Goal: Task Accomplishment & Management: Complete application form

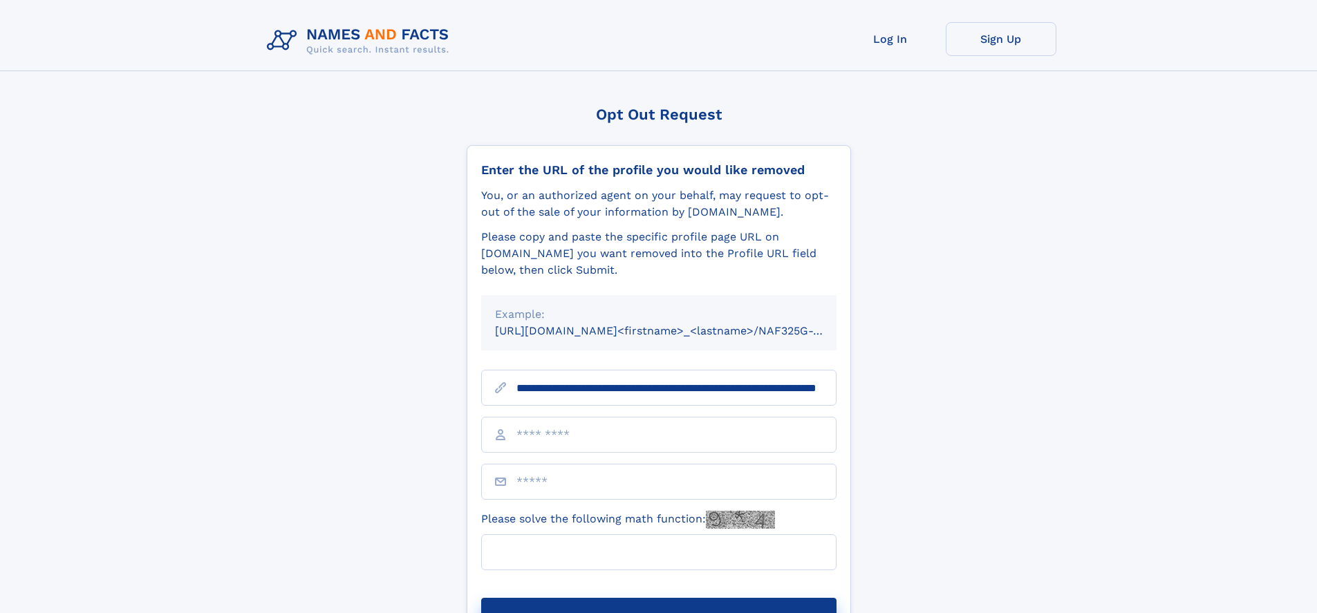
scroll to position [0, 138]
type input "**********"
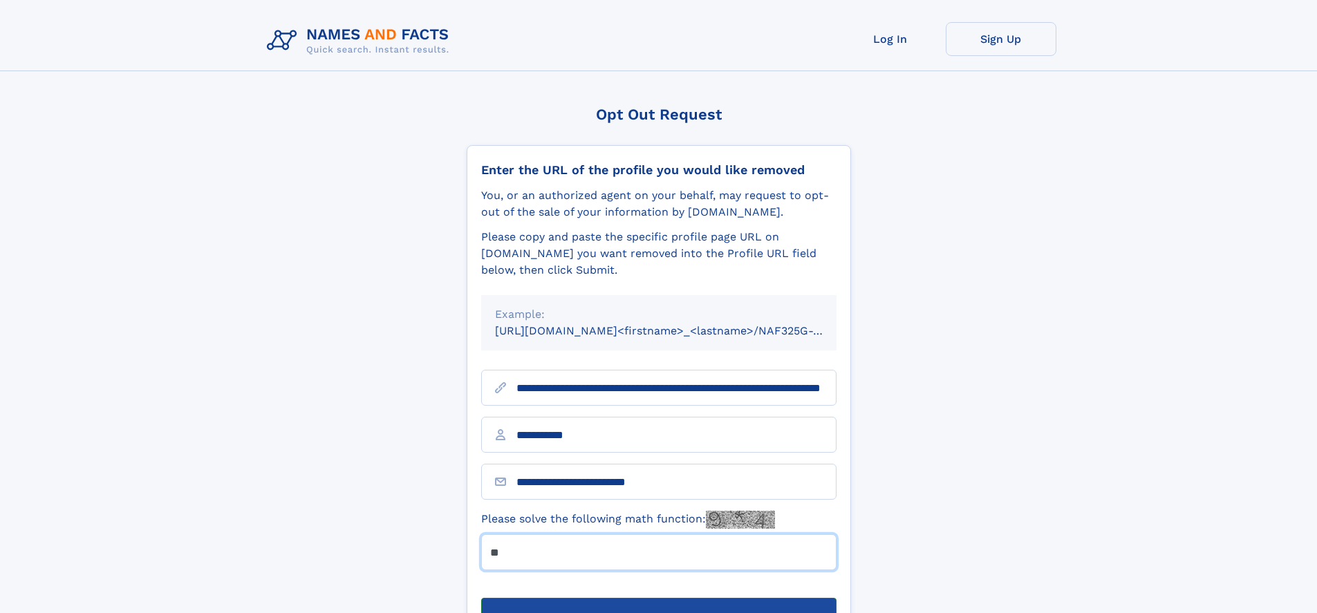
type input "**"
click at [658, 598] on button "Submit Opt Out Request" at bounding box center [658, 620] width 355 height 44
